Goal: Transaction & Acquisition: Purchase product/service

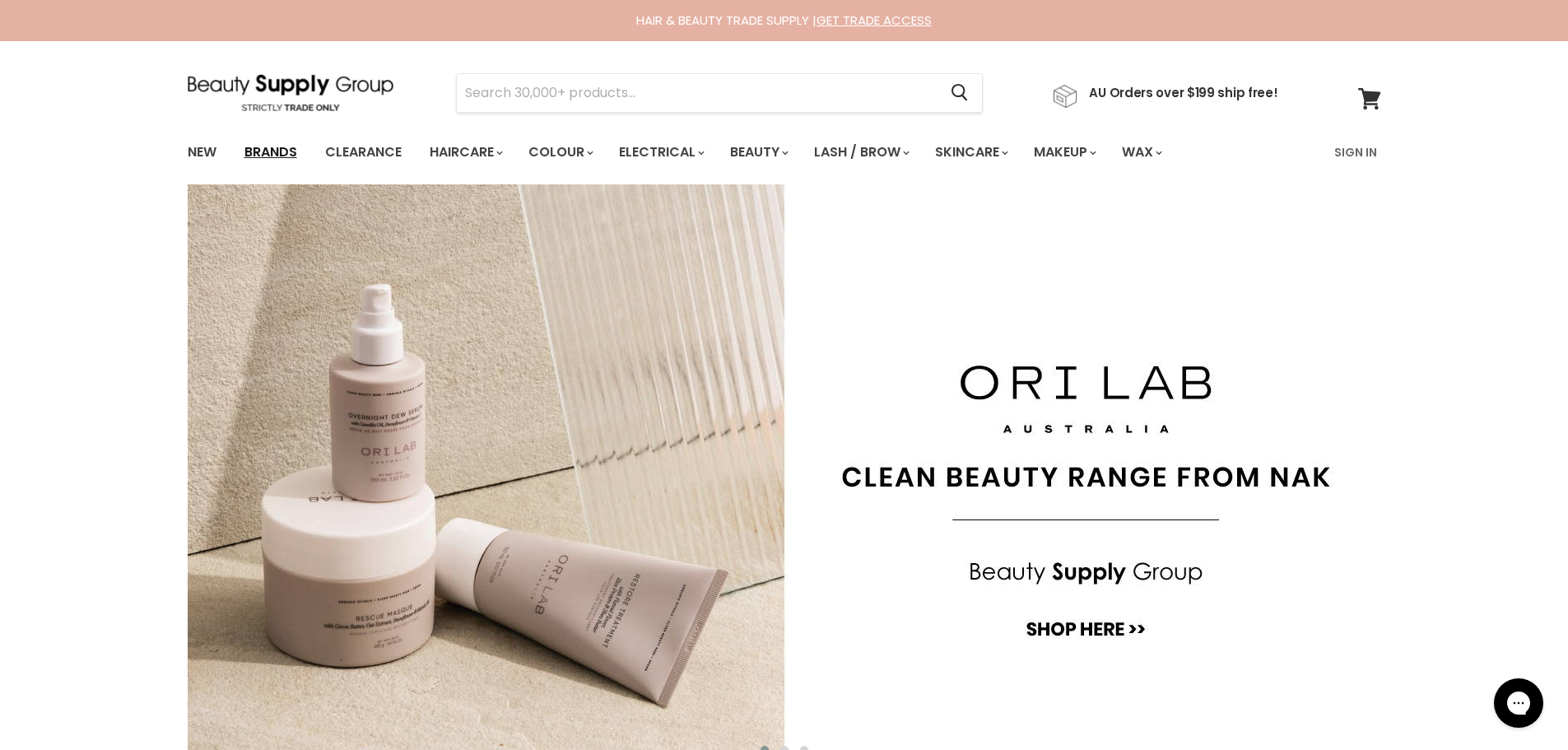
click at [276, 149] on link "Brands" at bounding box center [271, 152] width 78 height 35
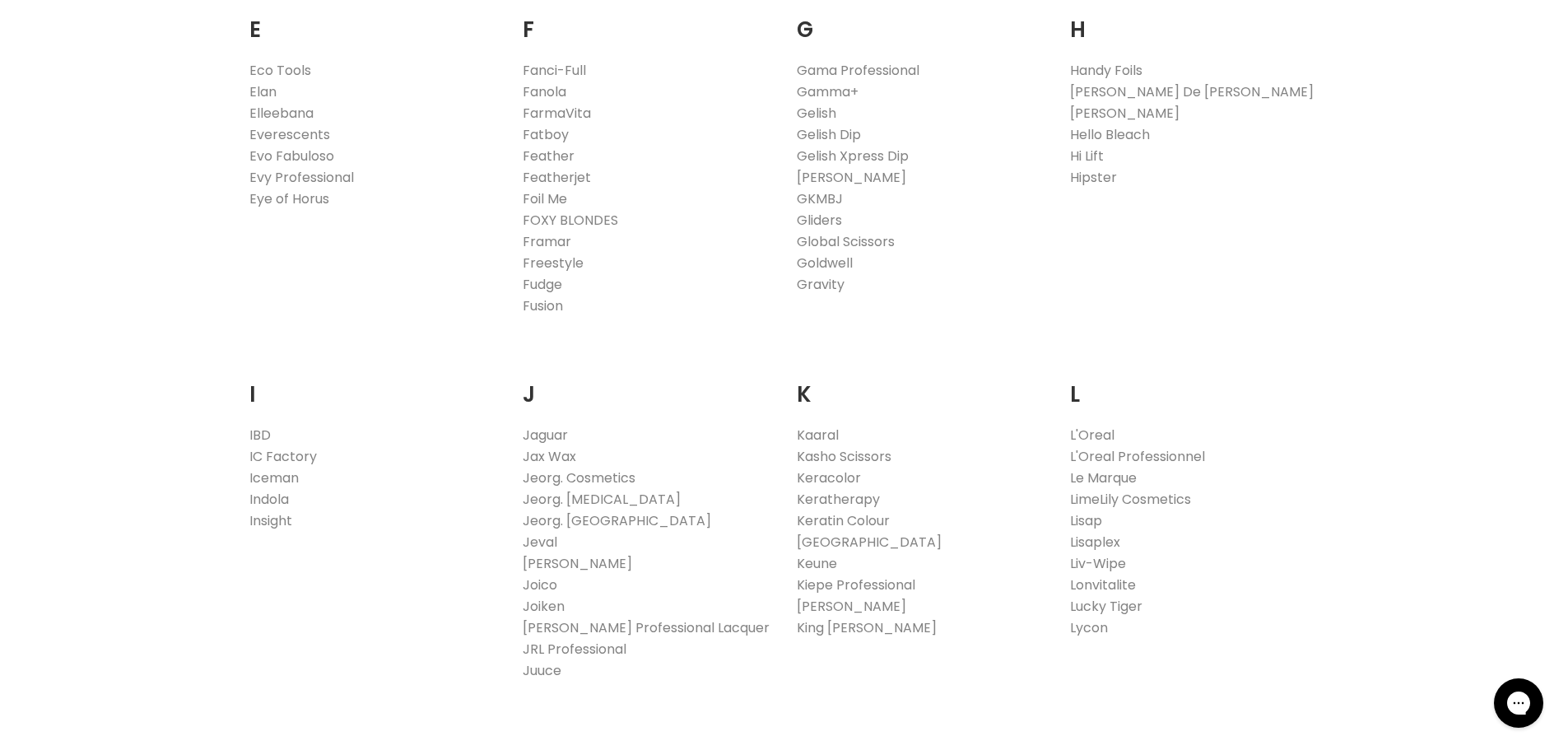
scroll to position [1400, 0]
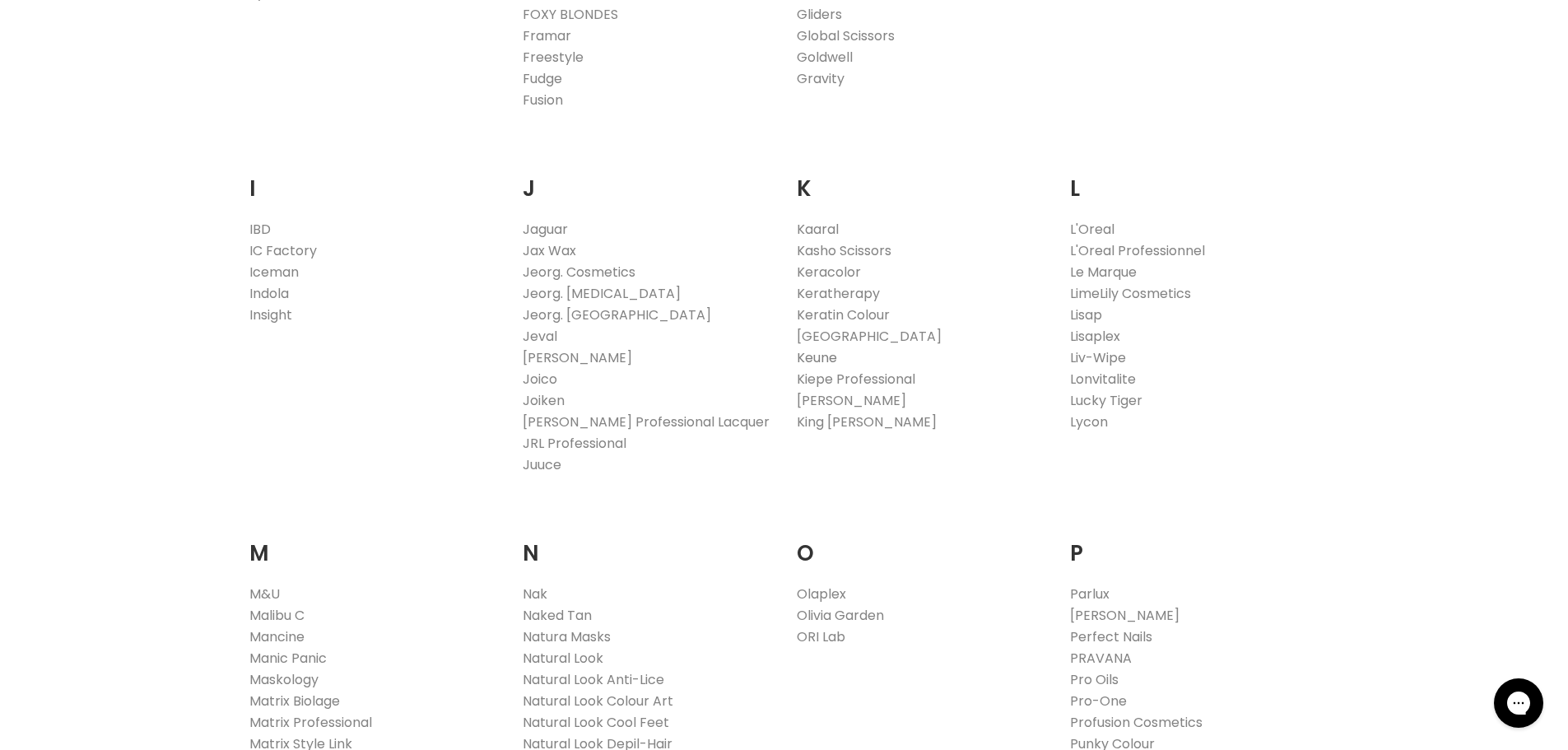
click at [815, 359] on link "Keune" at bounding box center [816, 358] width 41 height 19
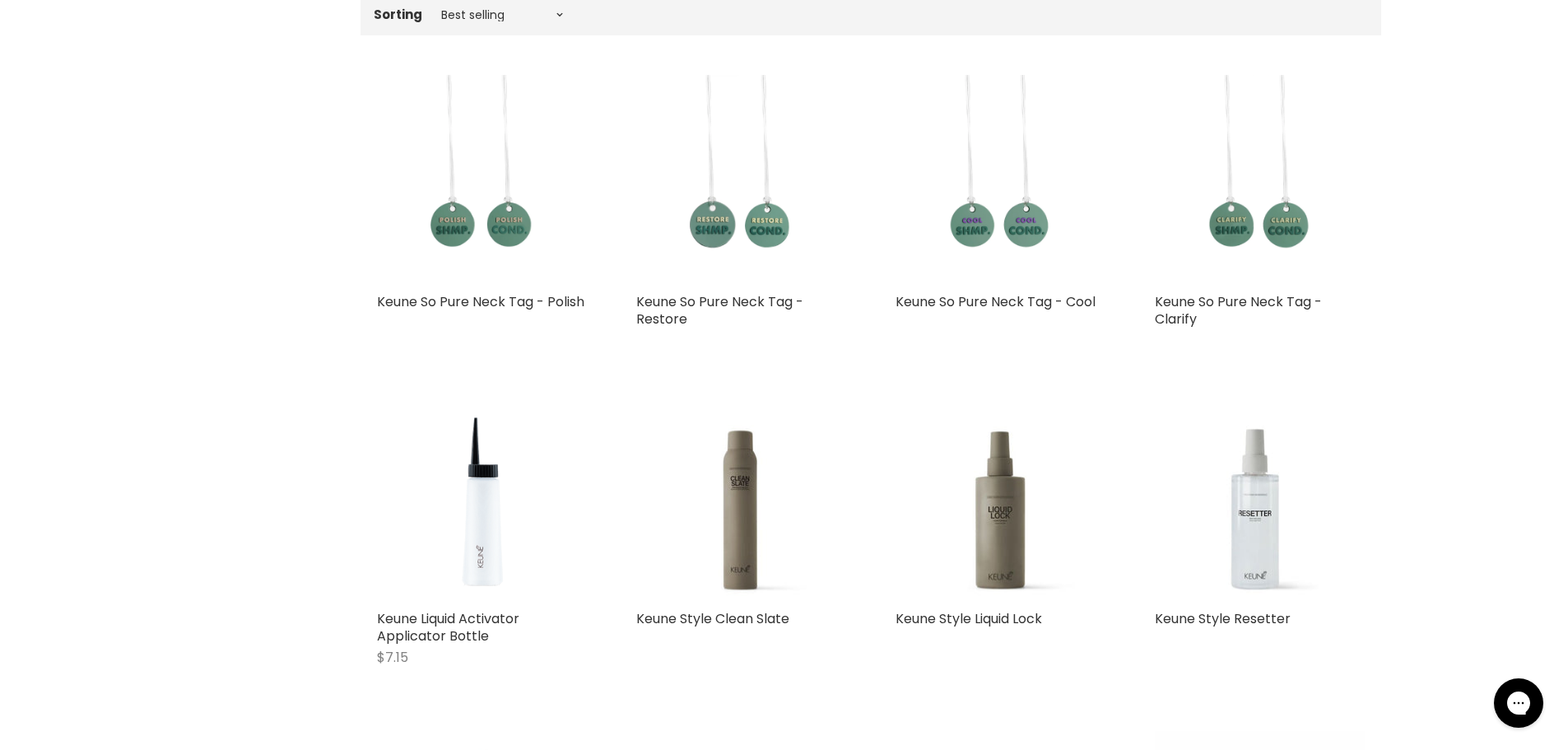
scroll to position [906, 0]
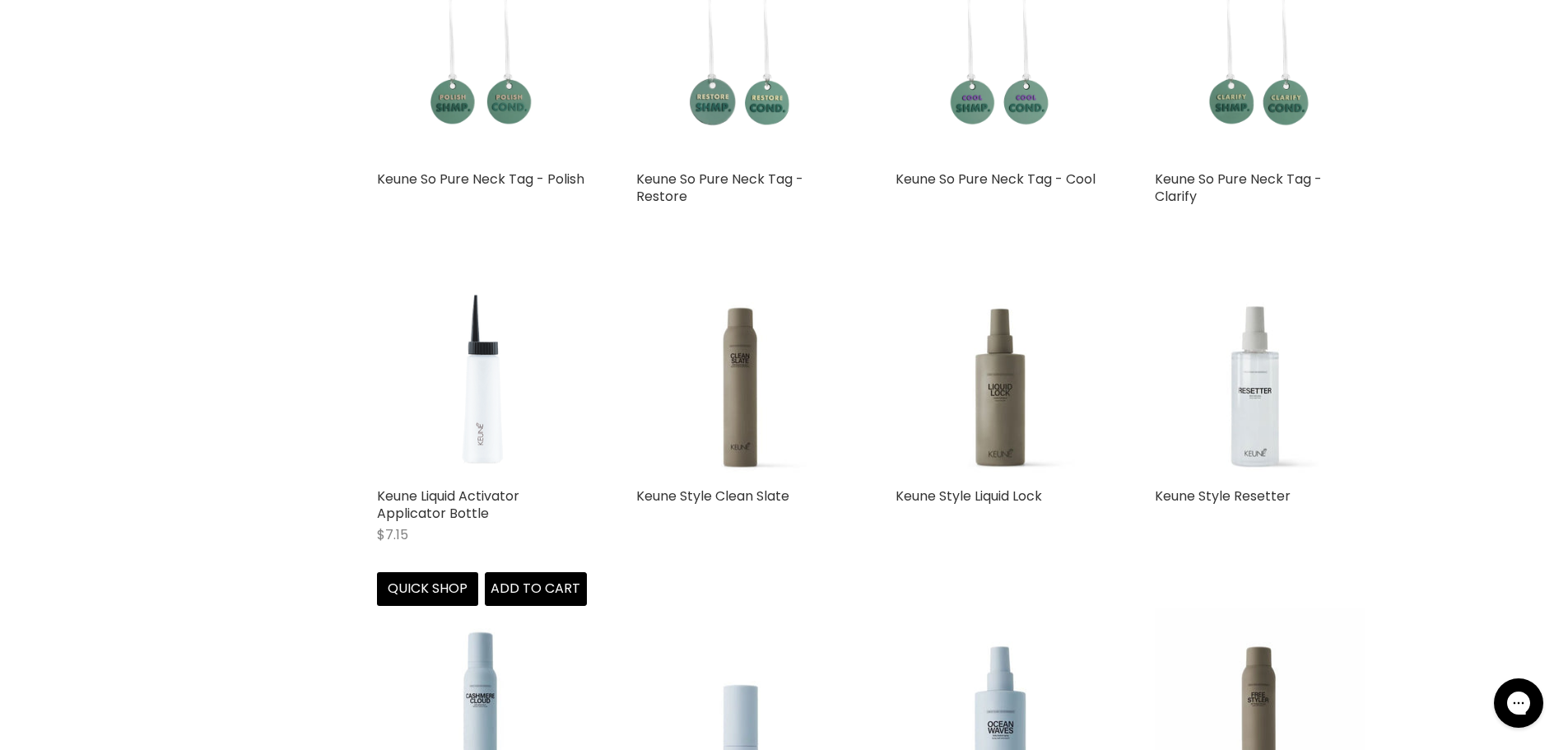
click at [488, 414] on img "Main content" at bounding box center [481, 374] width 210 height 210
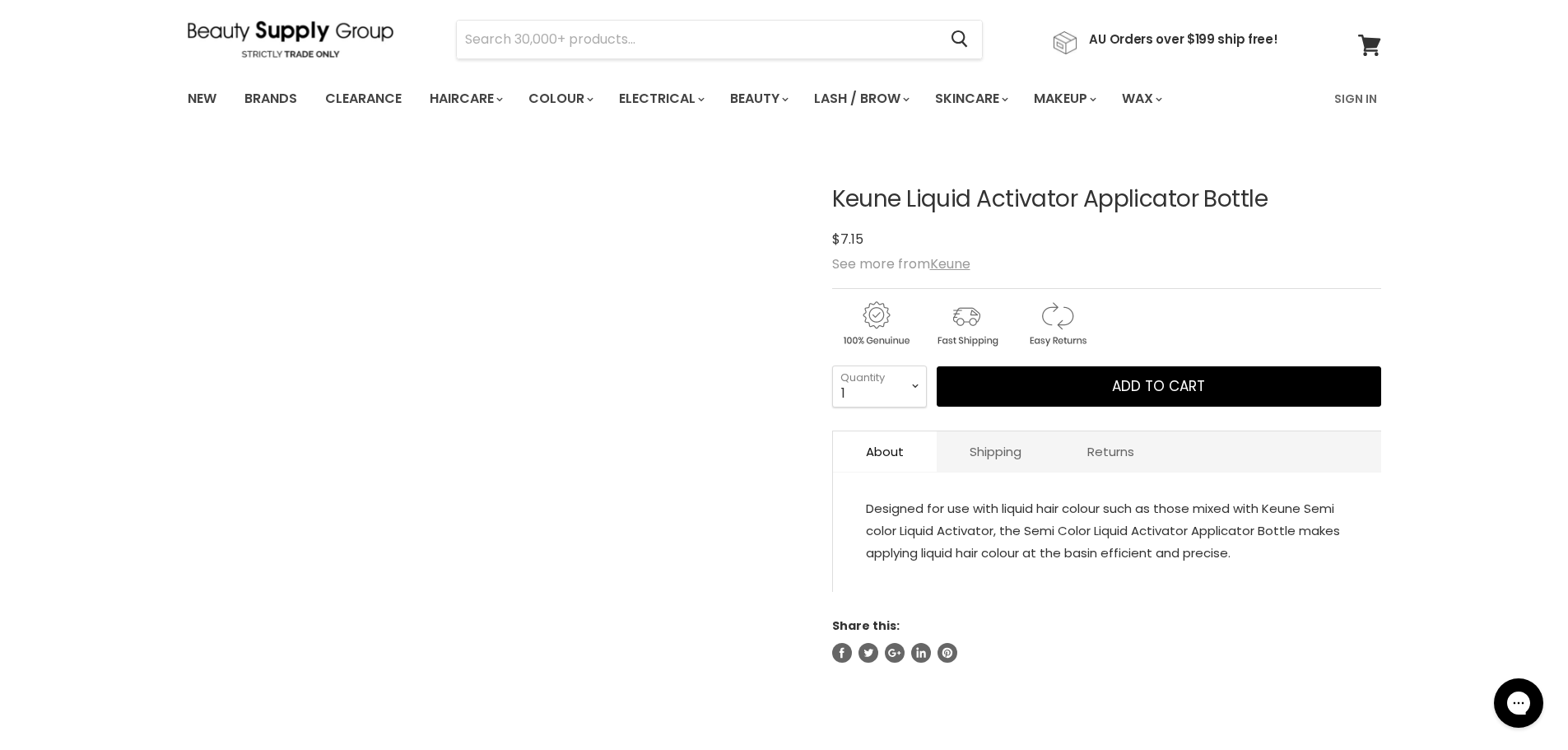
scroll to position [82, 0]
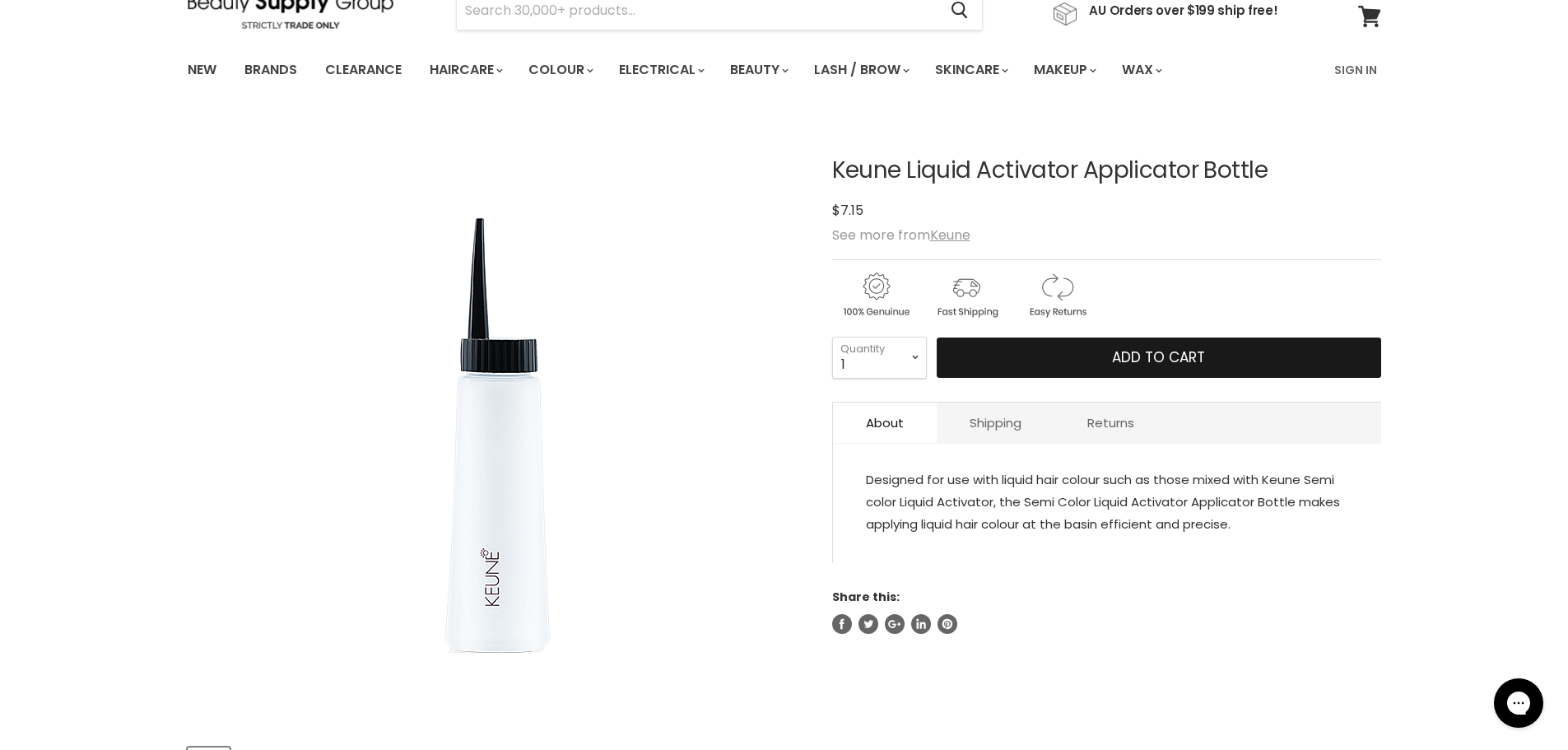
click at [1107, 359] on button "Add to cart" at bounding box center [1159, 359] width 444 height 41
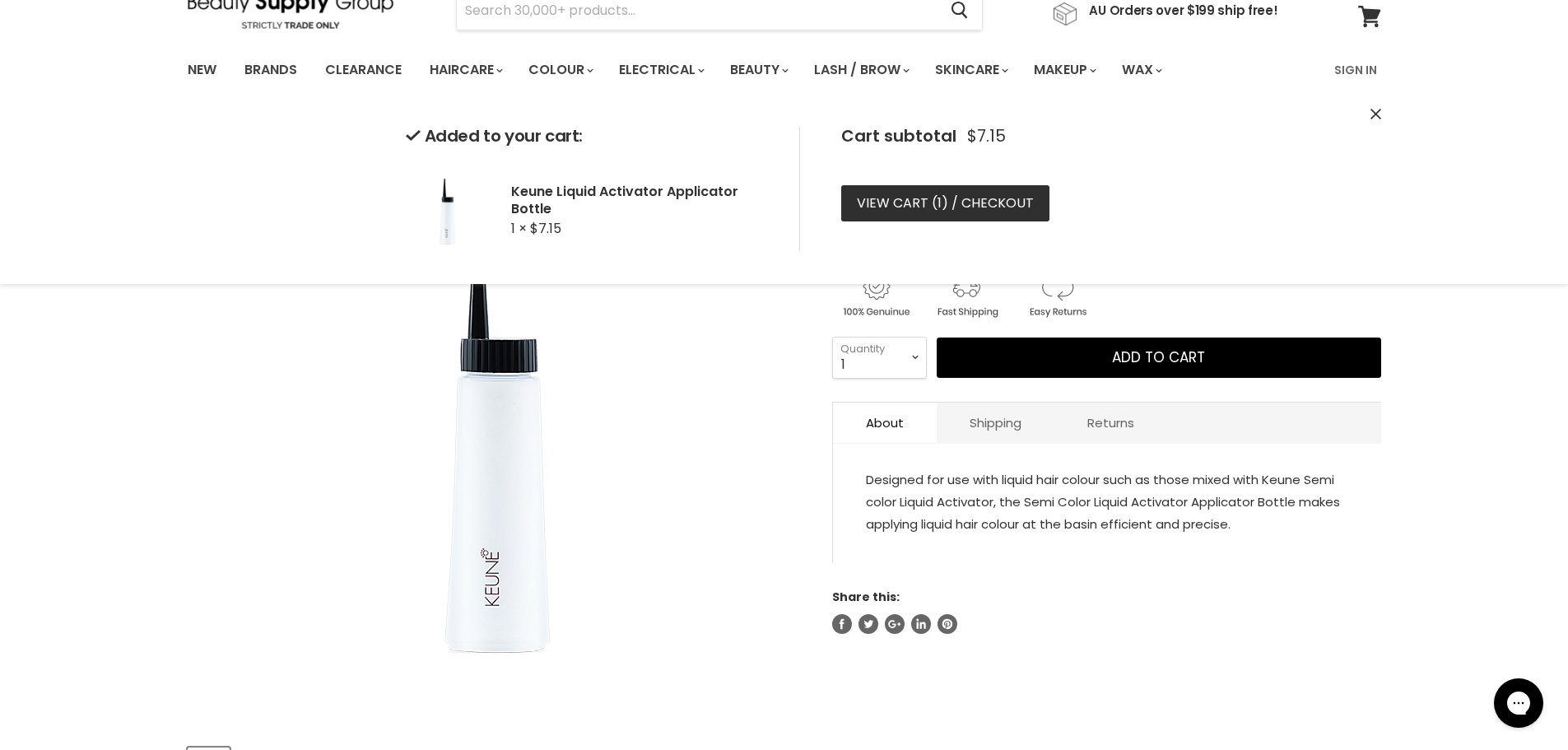
click at [949, 201] on link "View cart ( 1 ) / Checkout" at bounding box center [945, 203] width 208 height 36
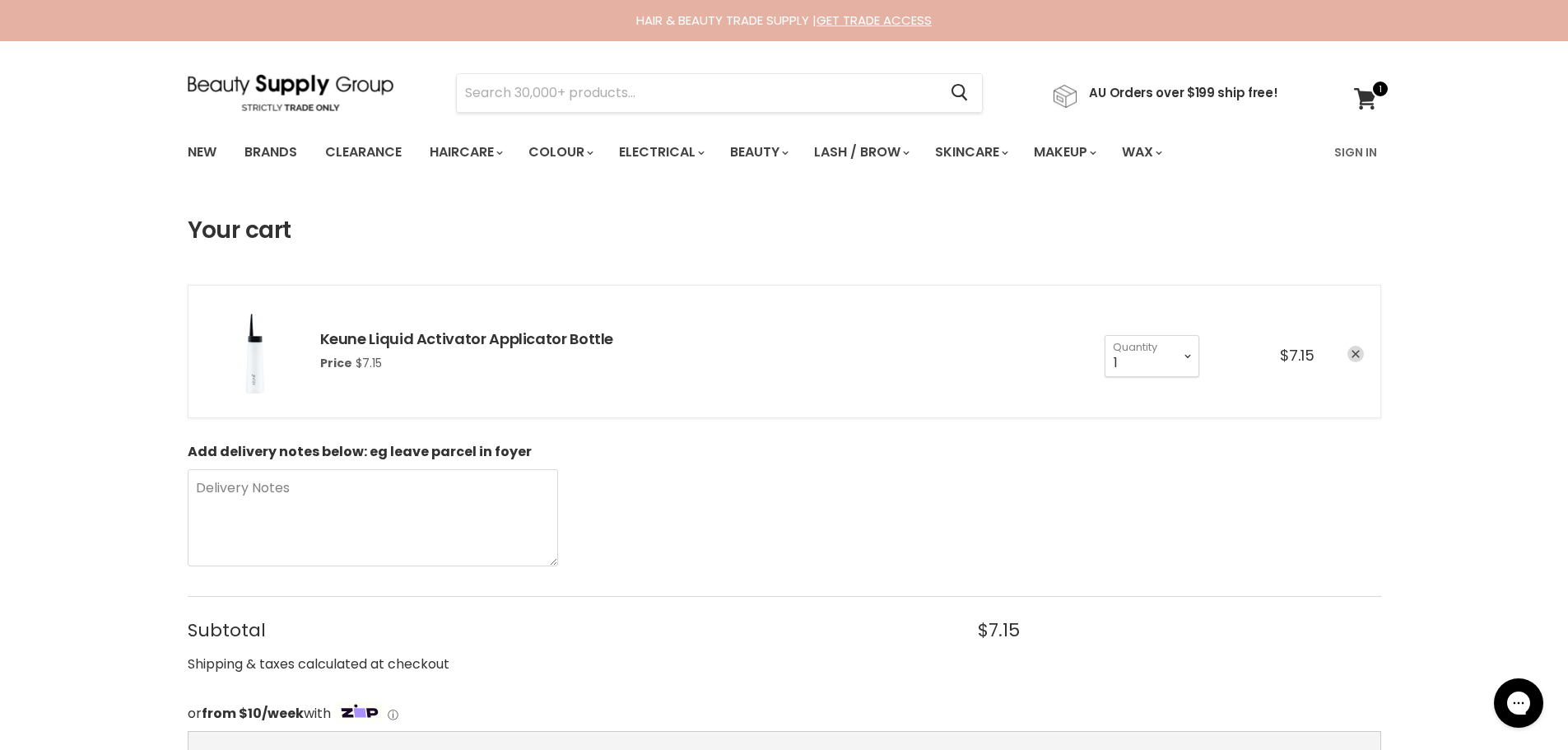
click at [1351, 360] on link "remove Keune Liquid Activator Applicator Bottle" at bounding box center [1355, 353] width 16 height 16
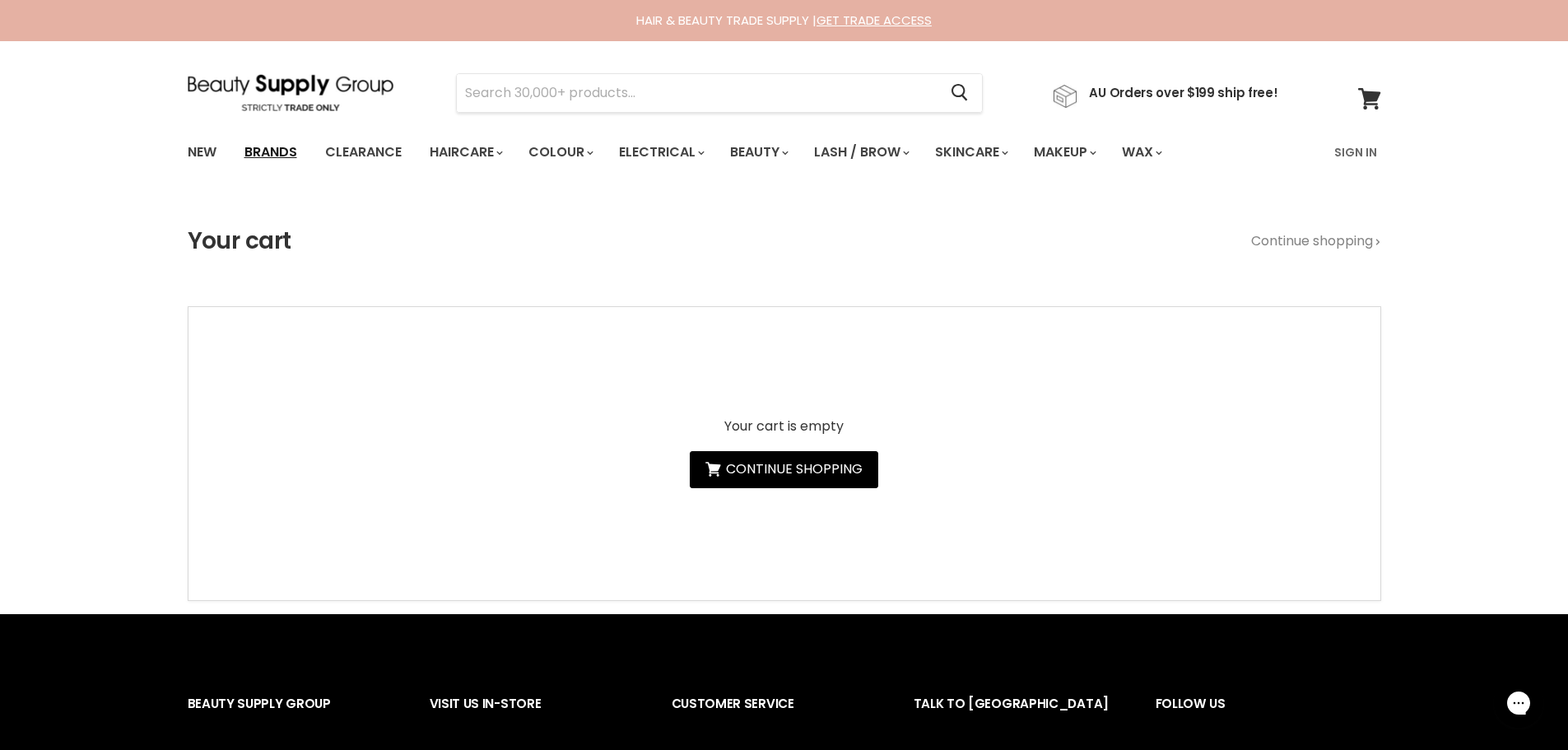
click at [243, 148] on link "Brands" at bounding box center [271, 152] width 78 height 35
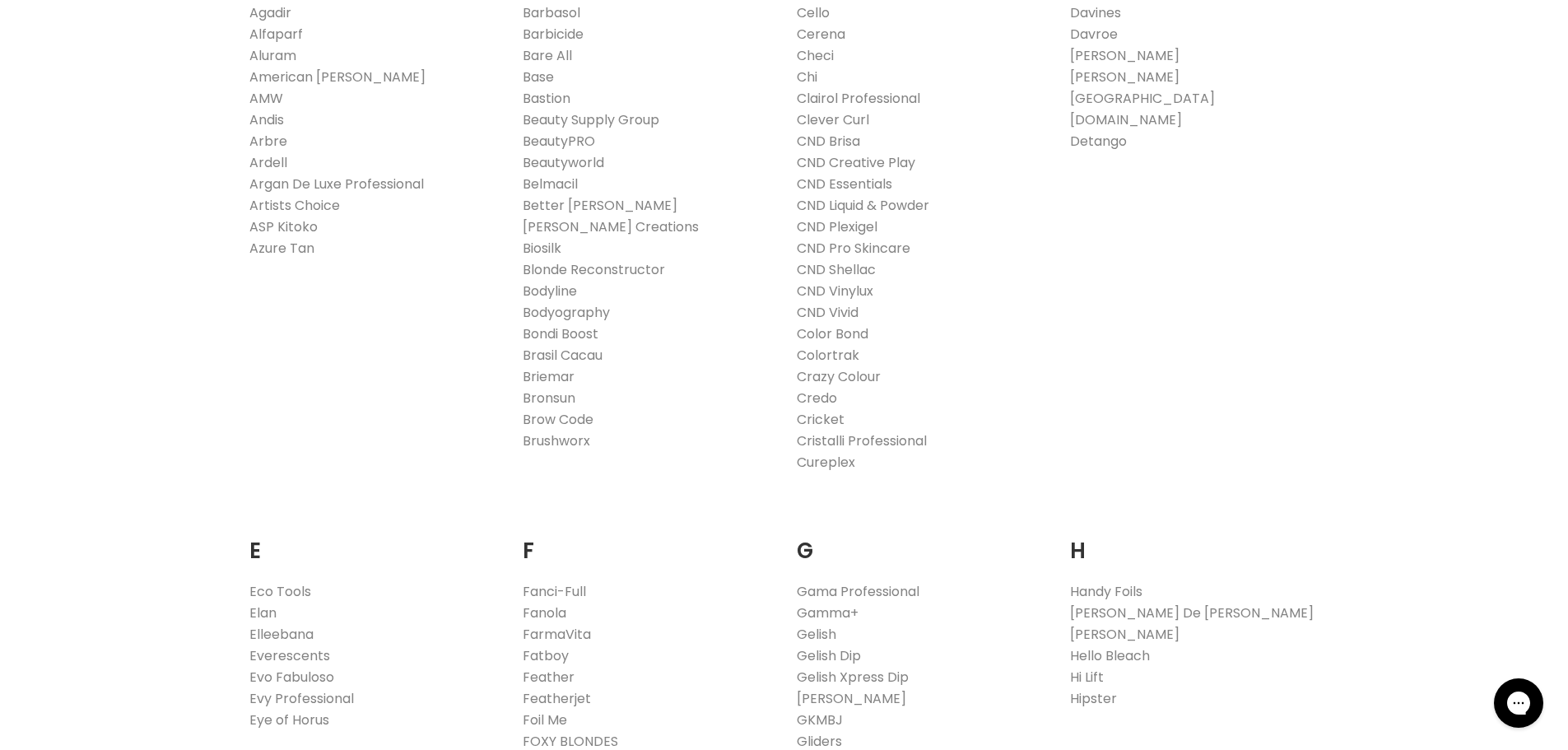
scroll to position [658, 0]
